Goal: Find specific page/section: Find specific page/section

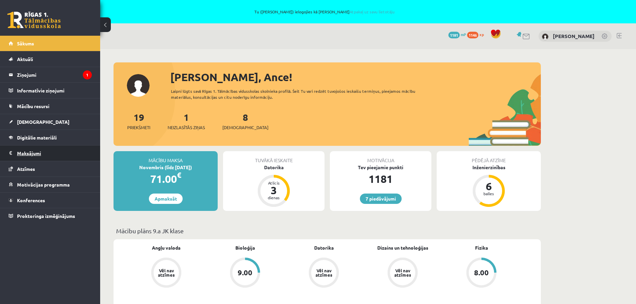
click at [22, 155] on legend "Maksājumi 0" at bounding box center [54, 153] width 75 height 15
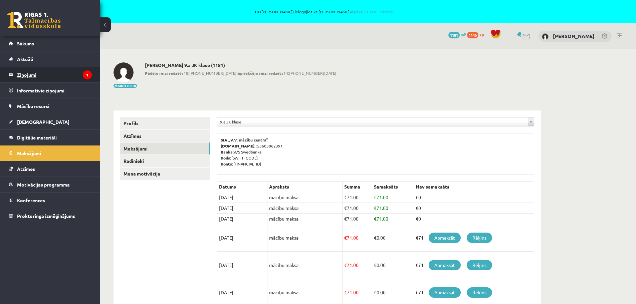
click at [22, 75] on legend "Ziņojumi 1" at bounding box center [54, 74] width 75 height 15
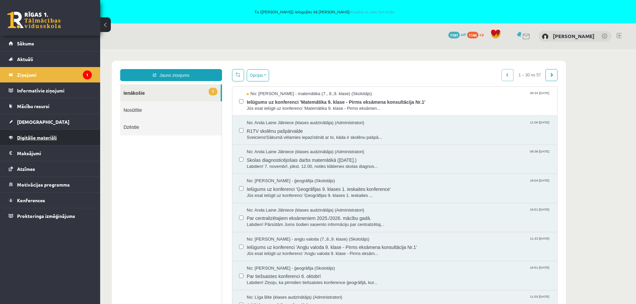
click at [25, 139] on span "Digitālie materiāli" at bounding box center [37, 138] width 40 height 6
